Goal: Book appointment/travel/reservation

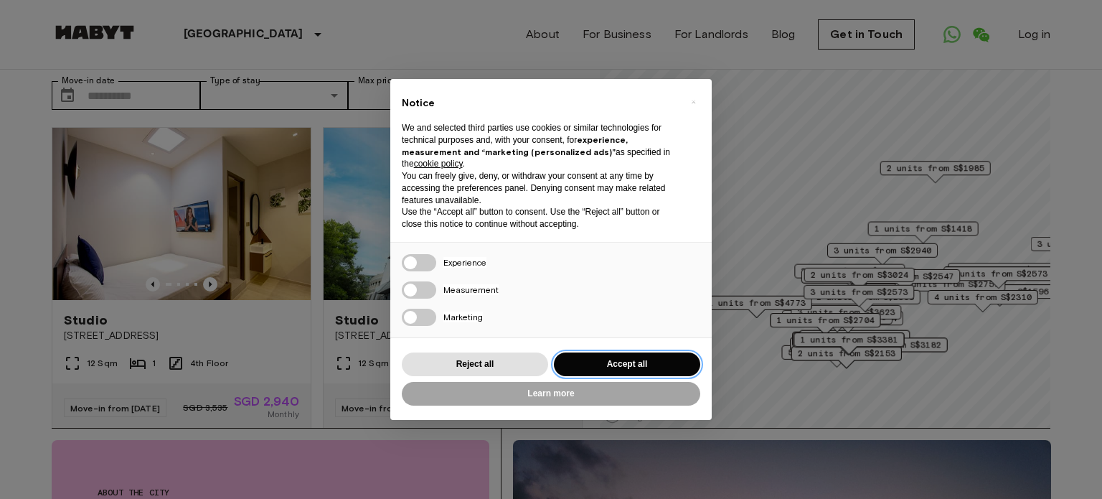
click at [594, 370] on button "Accept all" at bounding box center [627, 364] width 146 height 24
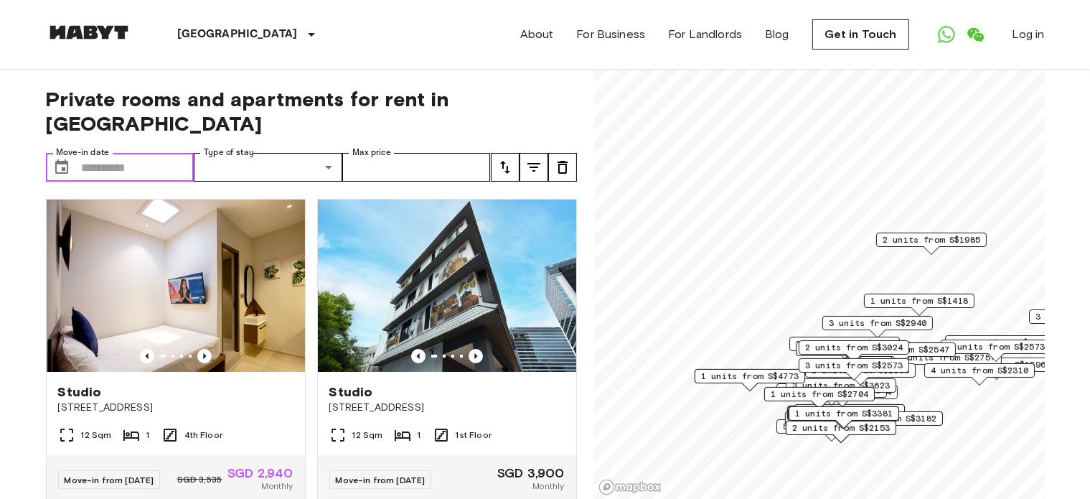
click at [138, 153] on input "Move-in date" at bounding box center [138, 167] width 113 height 29
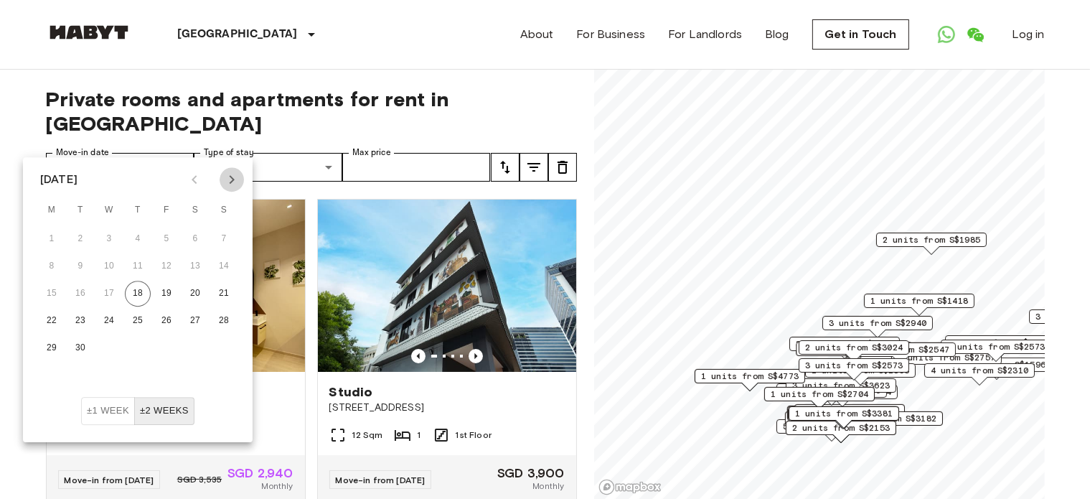
click at [227, 185] on icon "Next month" at bounding box center [231, 179] width 17 height 17
click at [225, 272] on button "12" at bounding box center [224, 266] width 26 height 26
type input "**********"
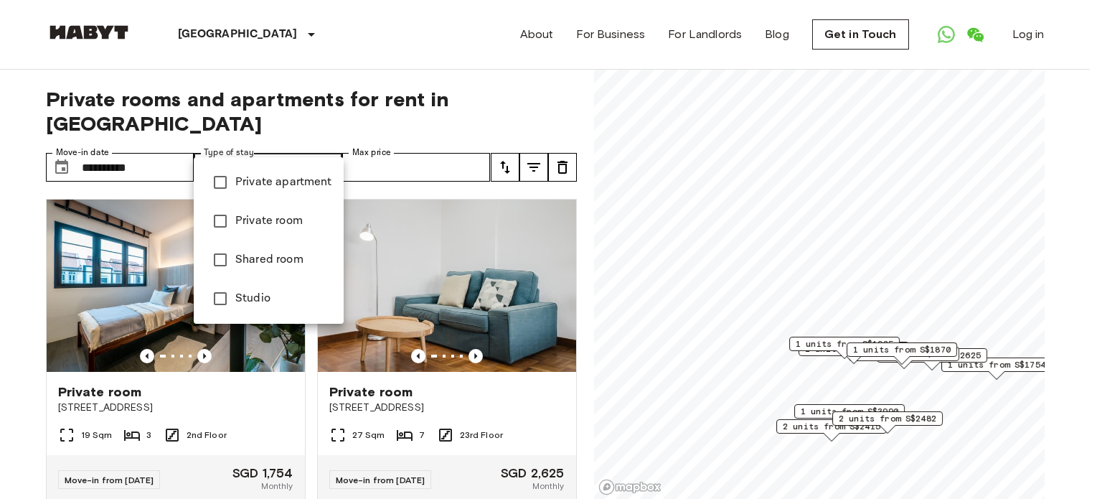
click at [155, 146] on div at bounding box center [551, 249] width 1102 height 499
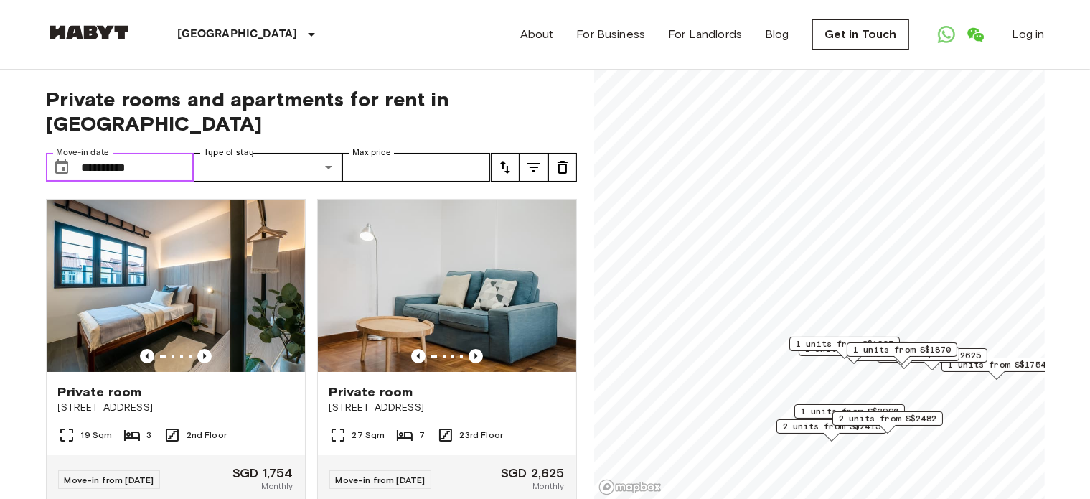
click at [155, 153] on input "**********" at bounding box center [138, 167] width 113 height 29
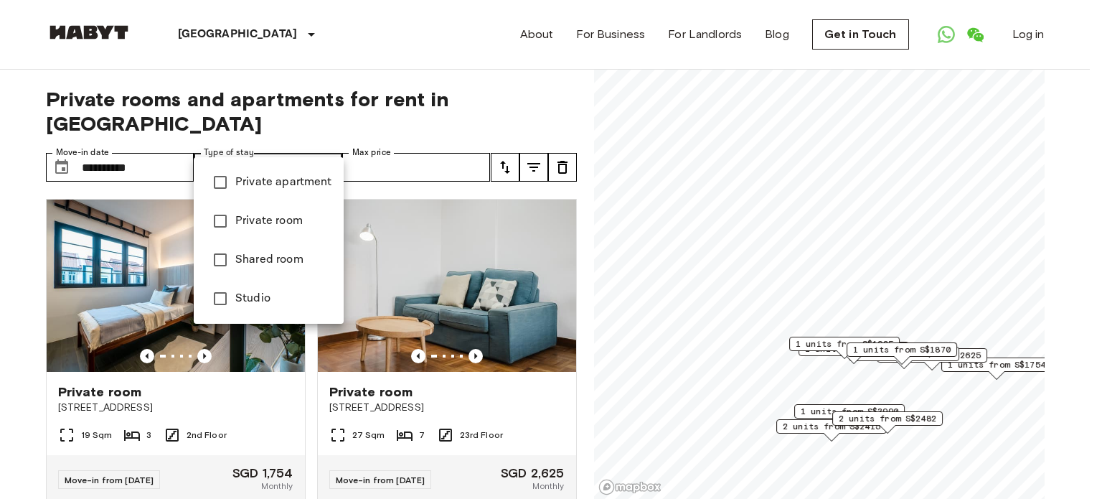
click at [419, 149] on div at bounding box center [551, 249] width 1102 height 499
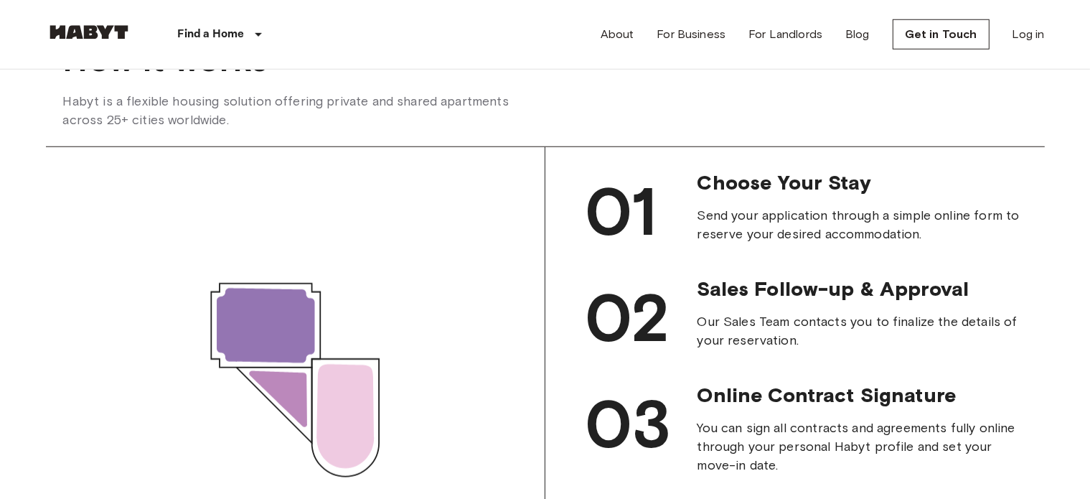
scroll to position [1507, 0]
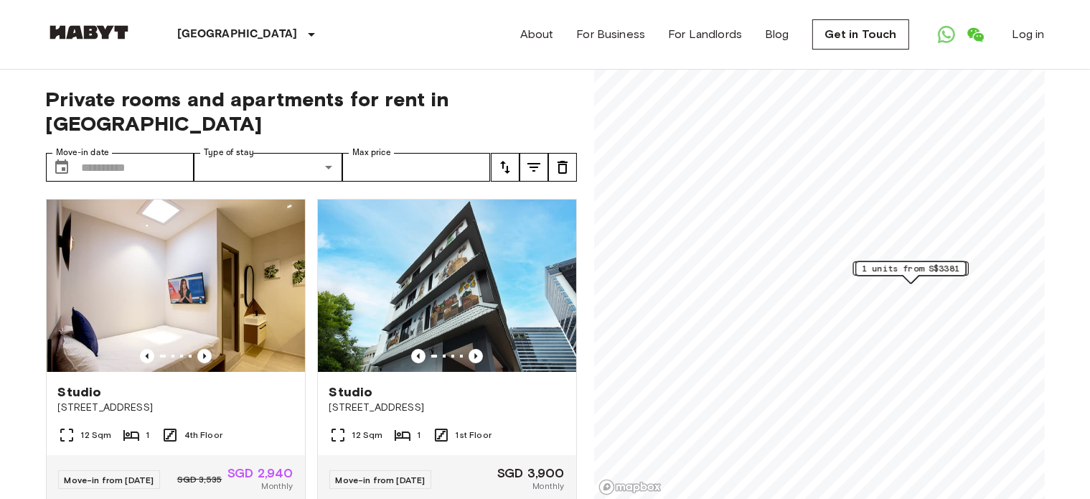
click at [164, 159] on div "Private rooms and apartments for rent in Singapore Move-in date ​ Move-in date …" at bounding box center [311, 285] width 531 height 430
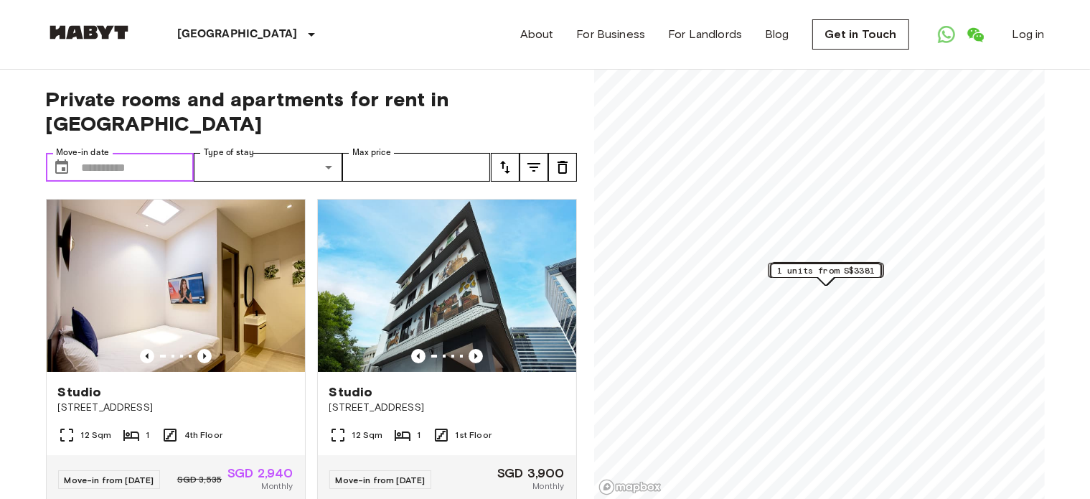
click at [155, 153] on input "Move-in date" at bounding box center [138, 167] width 113 height 29
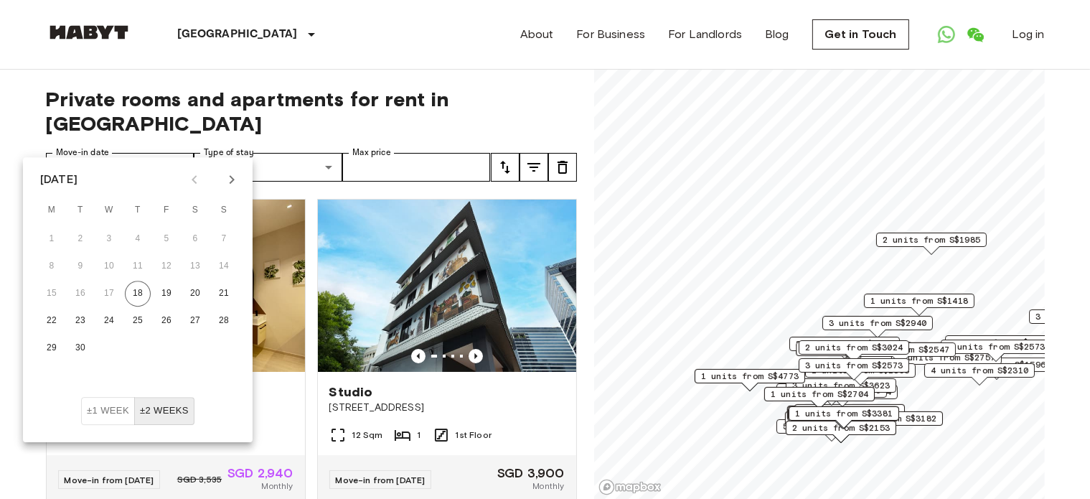
click at [222, 183] on button "Next month" at bounding box center [232, 179] width 24 height 24
click at [218, 269] on button "12" at bounding box center [224, 266] width 26 height 26
type input "**********"
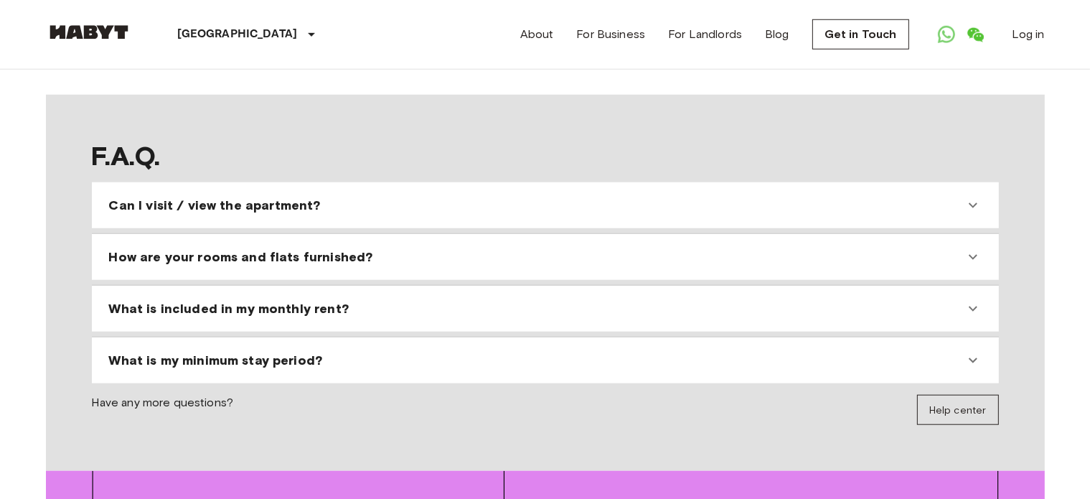
scroll to position [1292, 0]
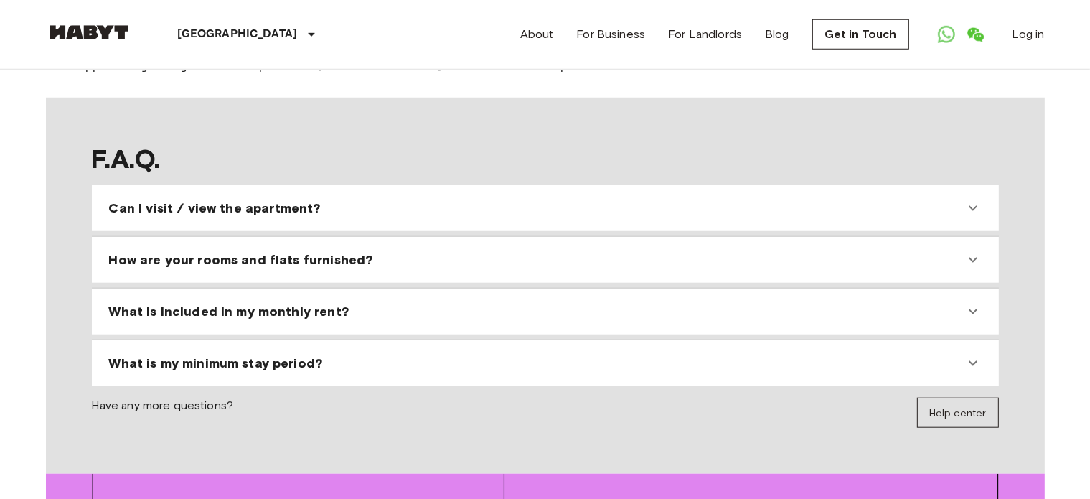
click at [288, 354] on span "What is my minimum stay period?" at bounding box center [216, 362] width 214 height 17
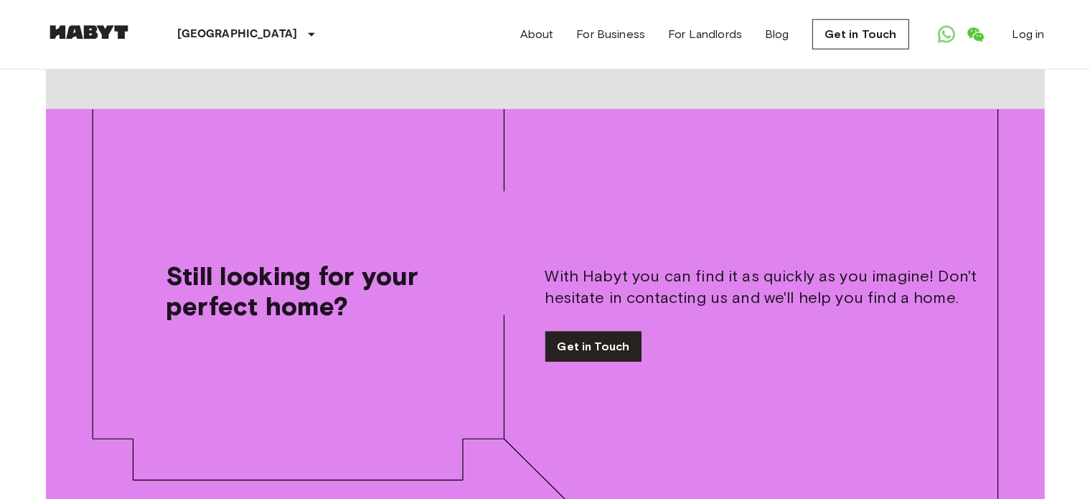
scroll to position [2153, 0]
